Goal: Navigation & Orientation: Find specific page/section

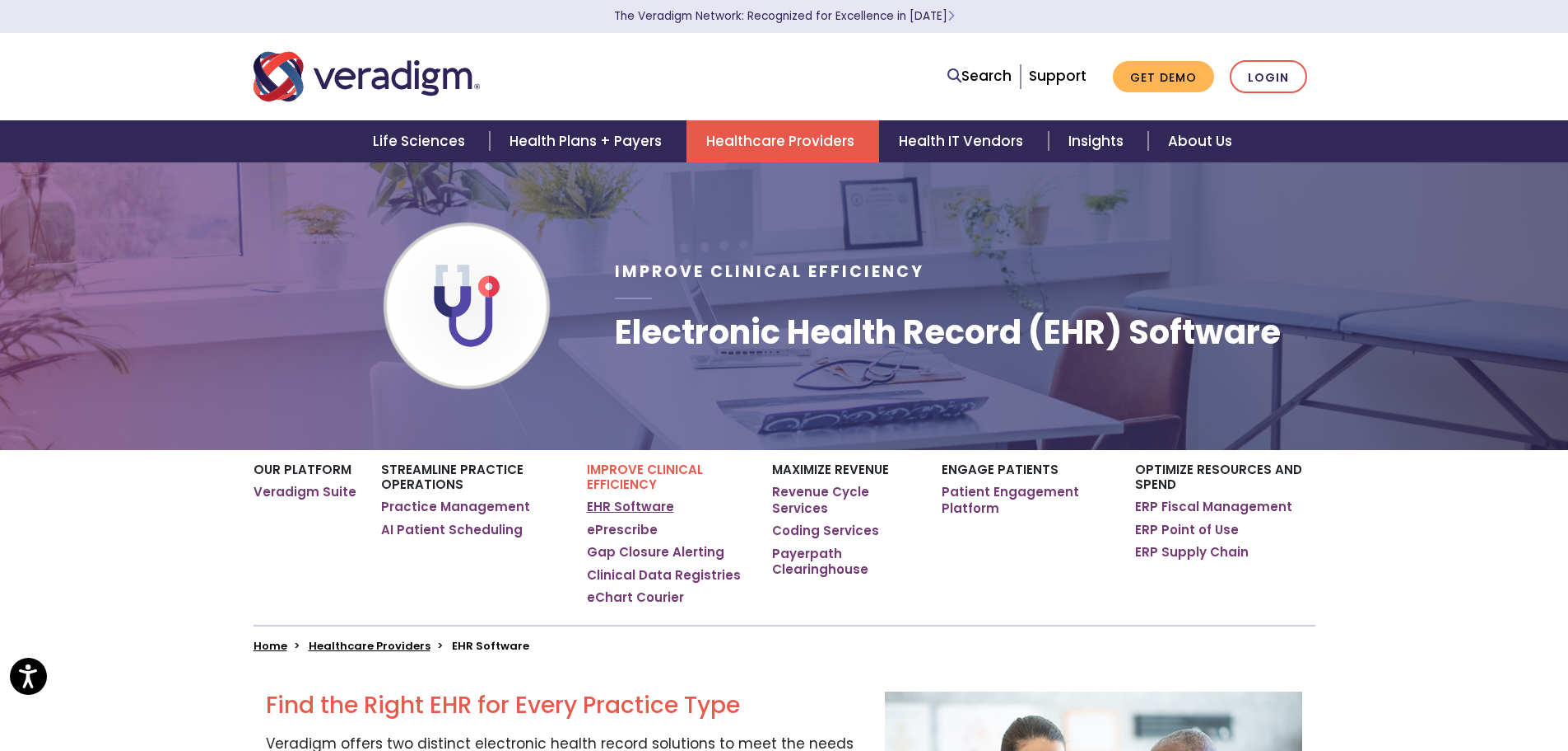
click at [639, 507] on link "EHR Software" at bounding box center [631, 506] width 88 height 17
click at [639, 503] on link "EHR Software" at bounding box center [631, 506] width 88 height 17
